Goal: Navigation & Orientation: Go to known website

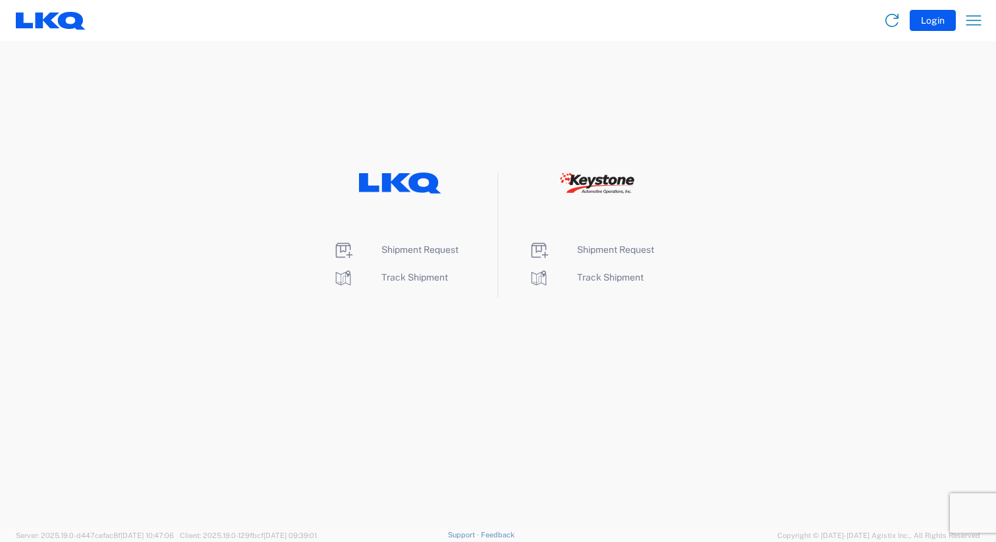
click at [273, 293] on div "Shipment Request Track Shipment Shipment Request Track Shipment" at bounding box center [498, 235] width 996 height 125
